Goal: Check status: Check status

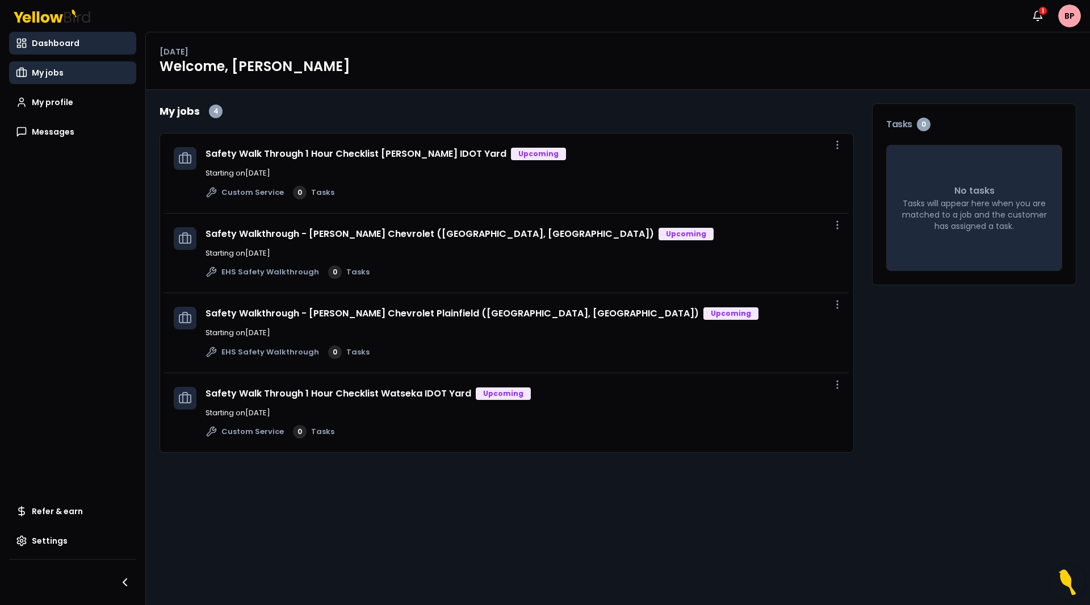
click at [70, 65] on link "My jobs" at bounding box center [72, 72] width 127 height 23
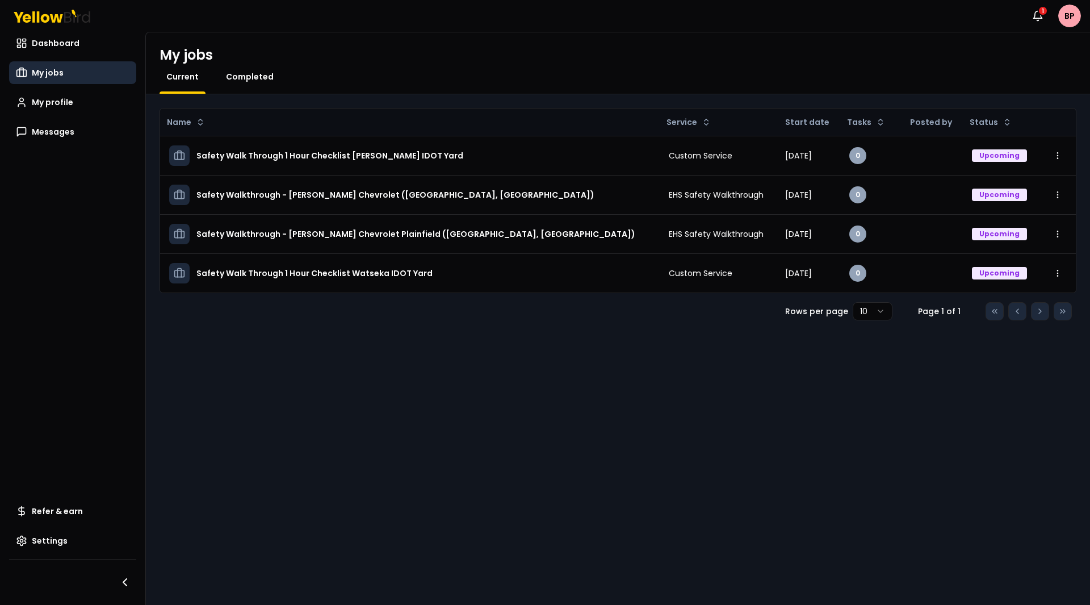
click at [241, 80] on span "Completed" at bounding box center [250, 76] width 48 height 11
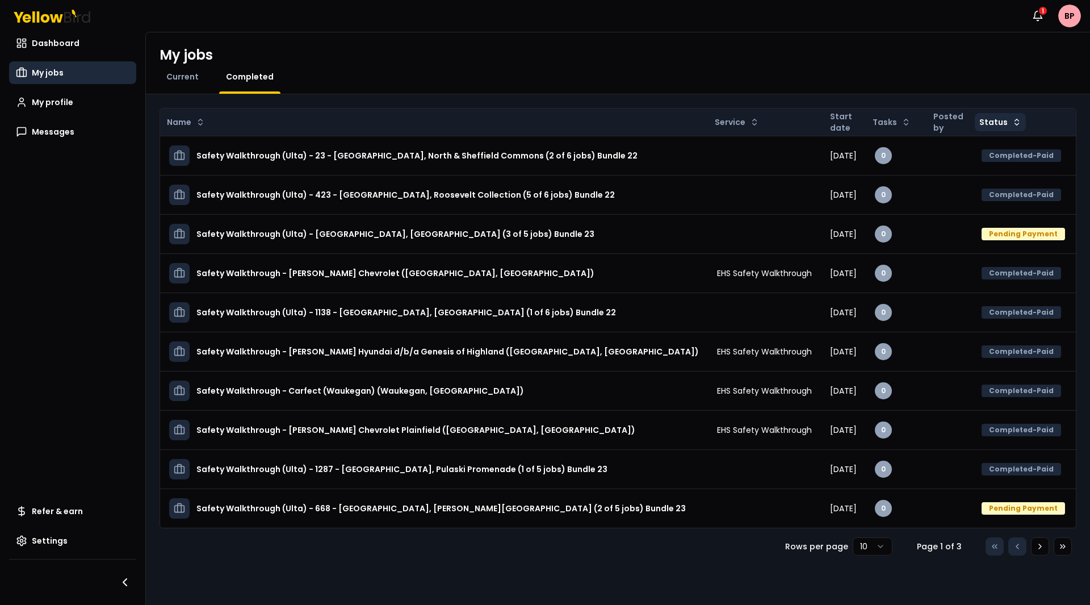
click at [980, 122] on html "Notifications 1 BP Dashboard My jobs My profile Messages Refer & earn Settings …" at bounding box center [545, 302] width 1090 height 605
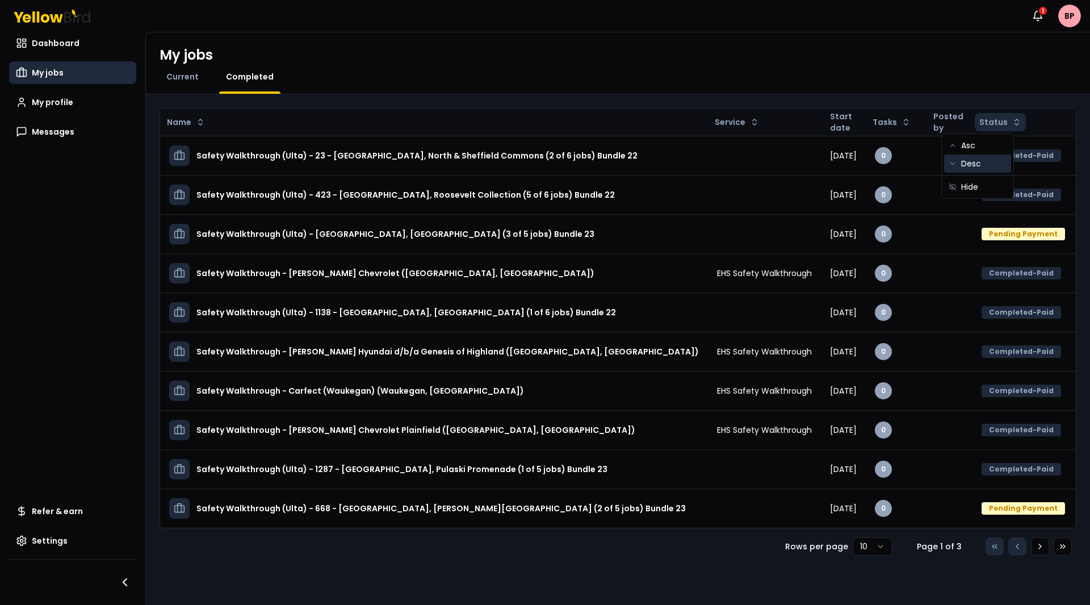
click at [961, 168] on div "Desc" at bounding box center [977, 163] width 67 height 18
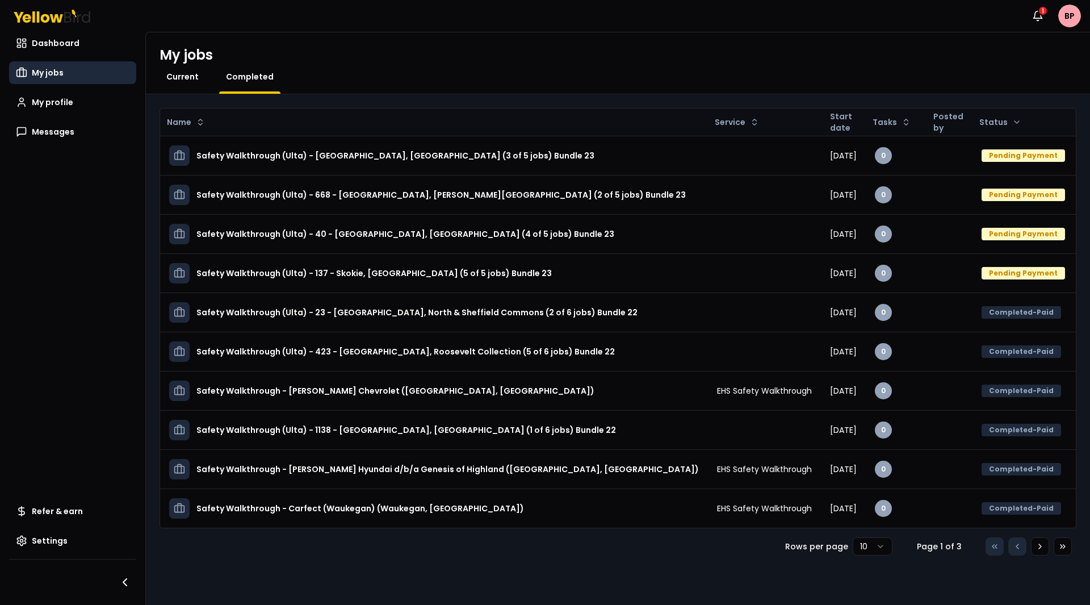
click at [191, 74] on span "Current" at bounding box center [182, 76] width 32 height 11
